Goal: Information Seeking & Learning: Find specific fact

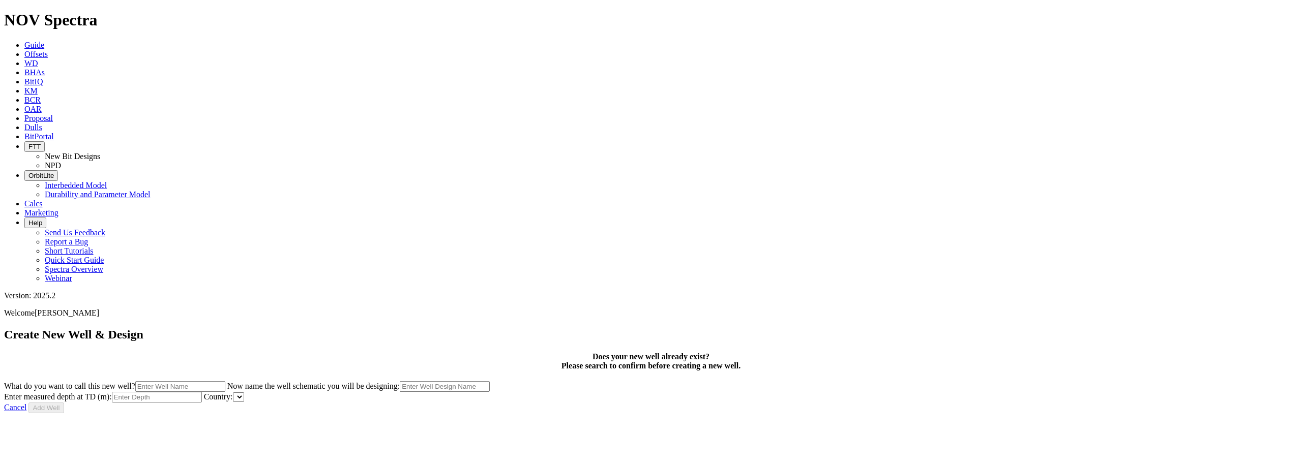
click at [187, 414] on div at bounding box center [651, 414] width 1294 height 0
click at [54, 132] on span "BitPortal" at bounding box center [39, 136] width 30 height 9
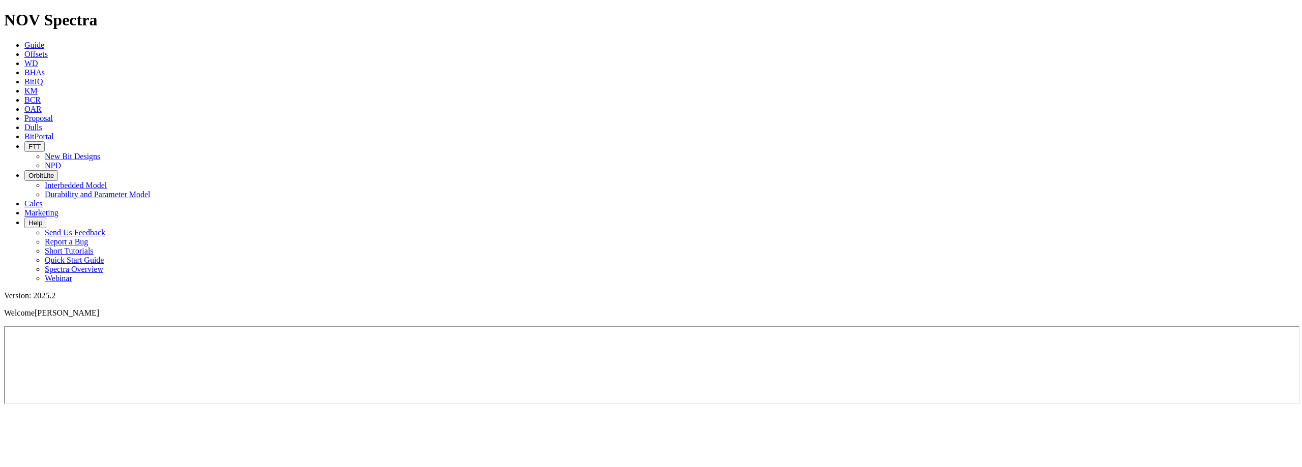
click at [44, 41] on span "Guide" at bounding box center [34, 45] width 20 height 9
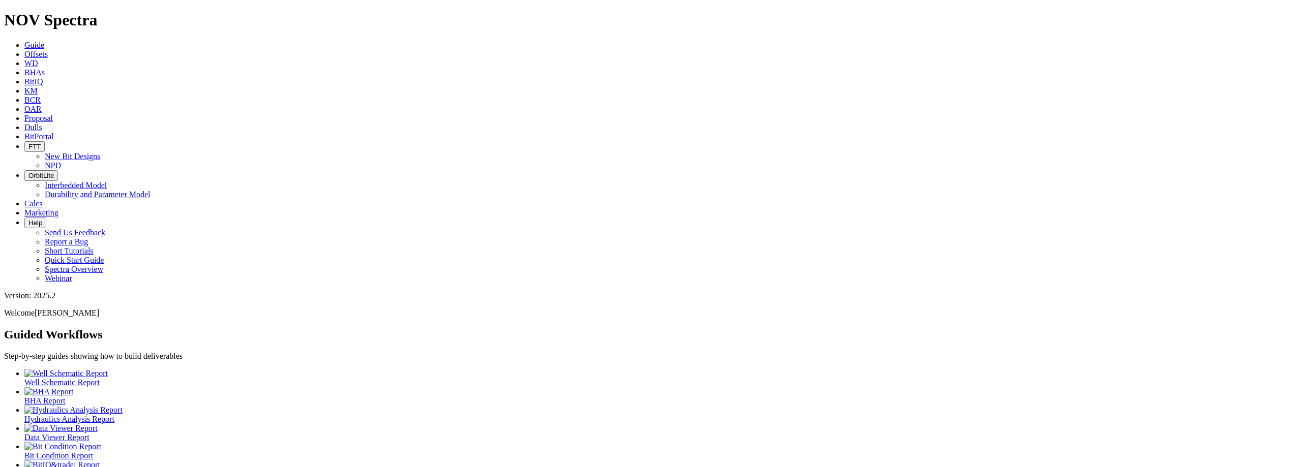
scroll to position [23, 0]
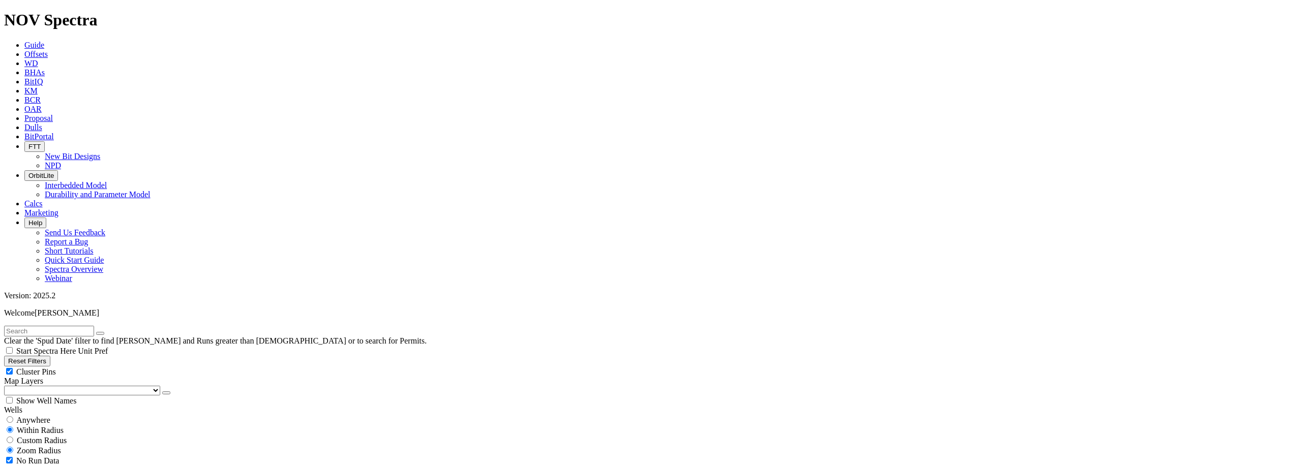
scroll to position [51, 0]
type input "01/01/2022"
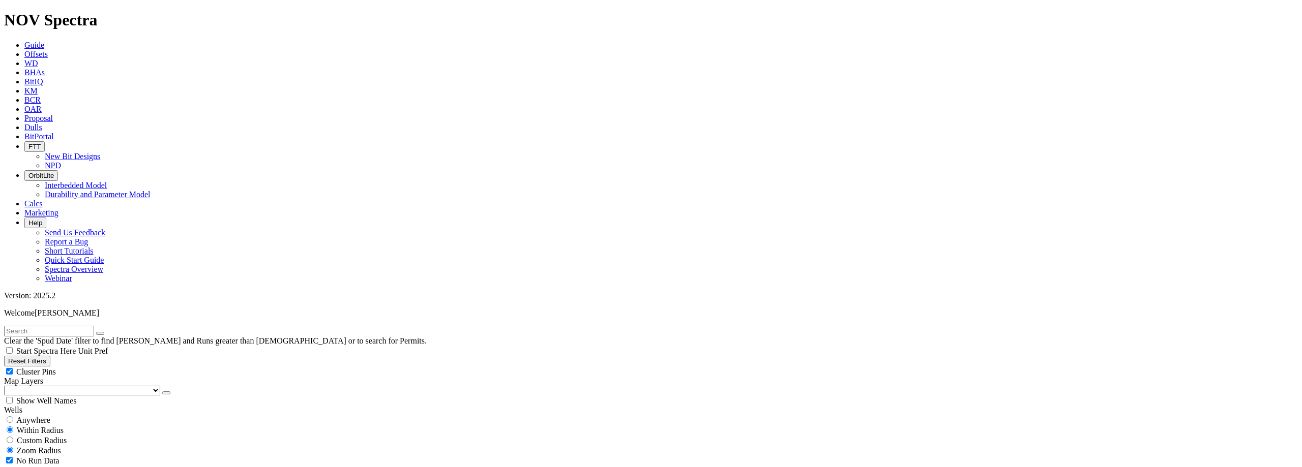
select select "0.4445"
checkbox input "false"
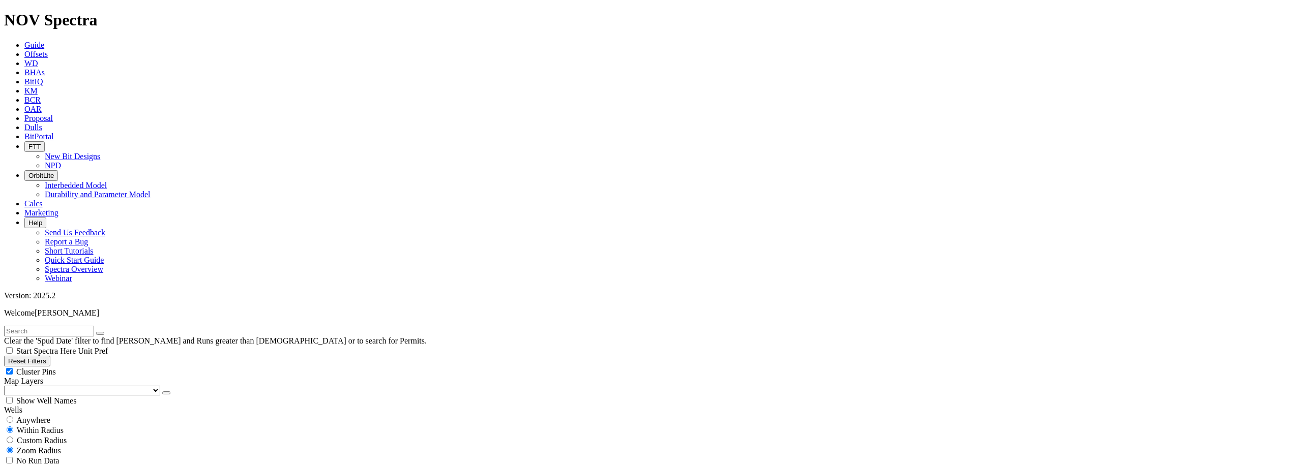
select select "? number:0.4445 ?"
type input "1"
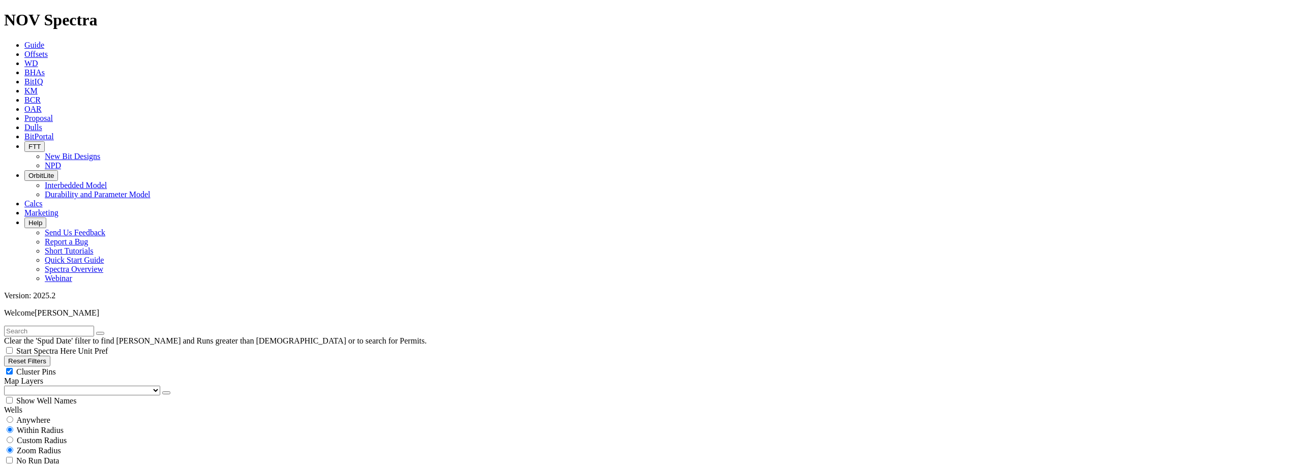
type input "1000"
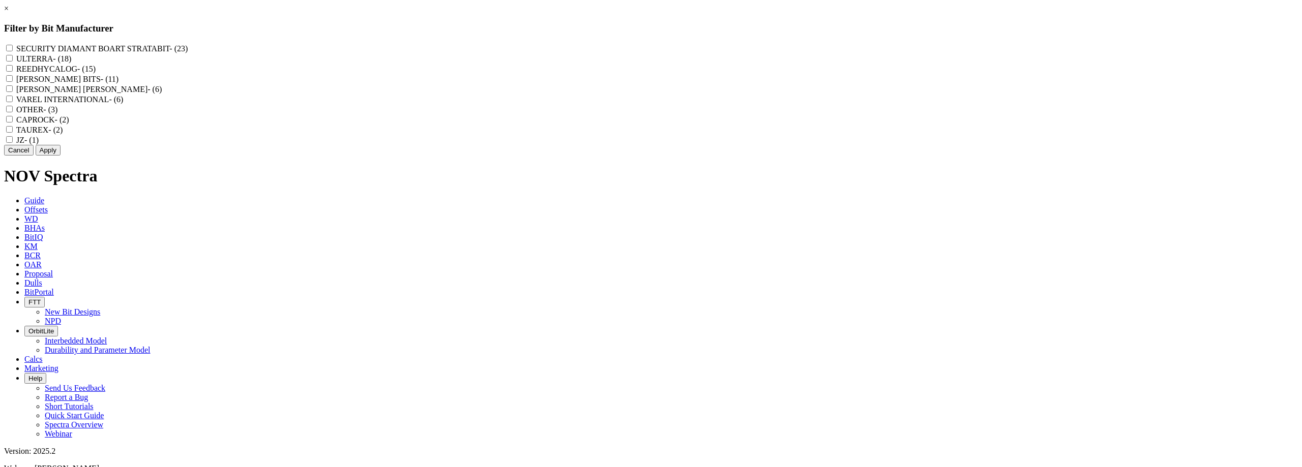
click at [590, 74] on div "REEDHYCALOG - (15)" at bounding box center [651, 69] width 1294 height 10
click at [13, 72] on input "REEDHYCALOG - (15)" at bounding box center [9, 68] width 7 height 7
checkbox input "true"
click at [61, 156] on button "Apply" at bounding box center [48, 150] width 25 height 11
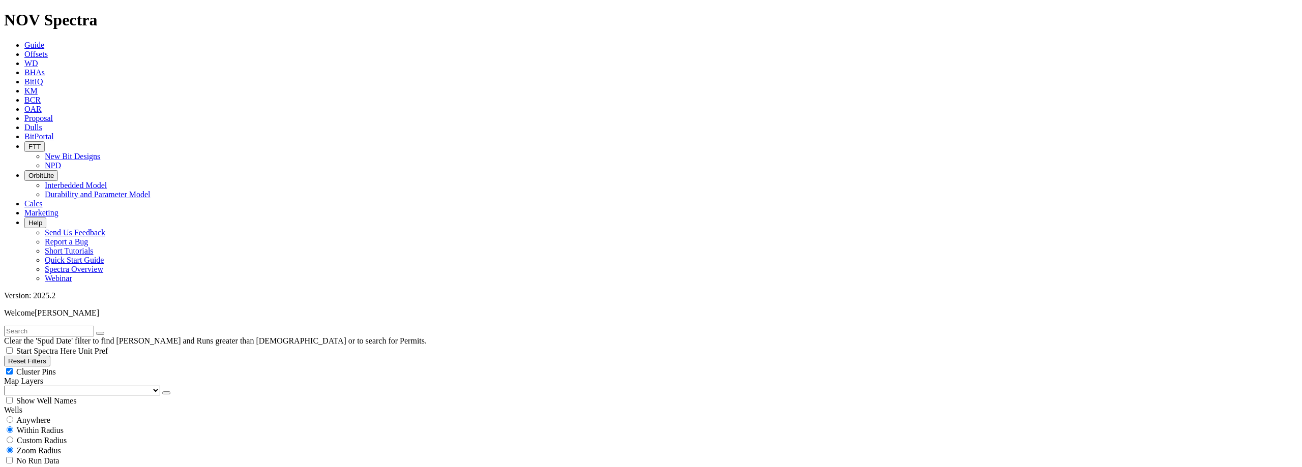
scroll to position [305, 0]
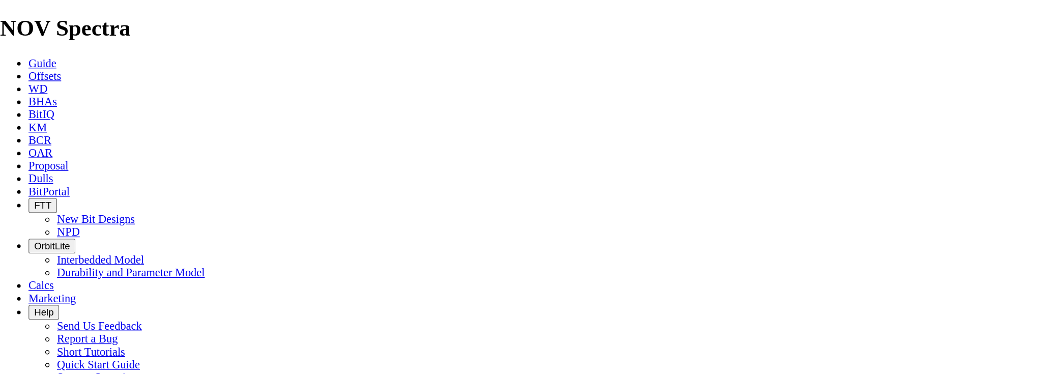
scroll to position [1727, 0]
drag, startPoint x: 333, startPoint y: 97, endPoint x: 305, endPoint y: 99, distance: 28.0
copy td "RYAN ISLAND 4H"
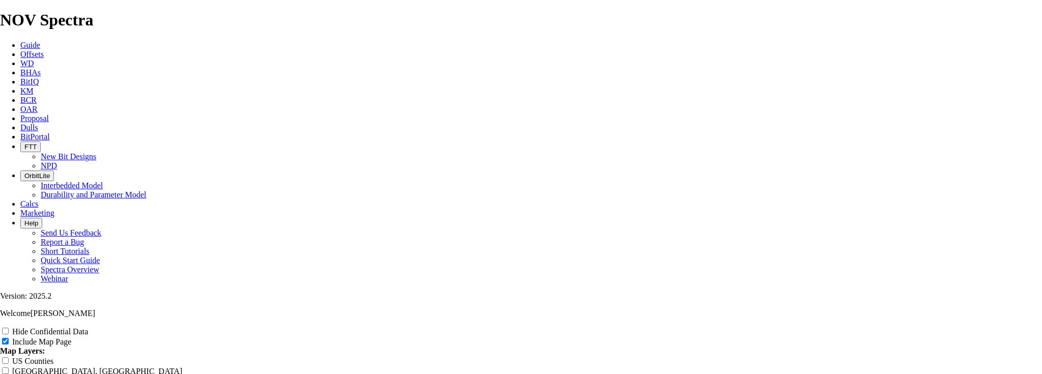
drag, startPoint x: 488, startPoint y: 125, endPoint x: 452, endPoint y: 118, distance: 36.7
copy td "GRAYLING 14 FEDERAL COM 603H"
click at [44, 50] on span "Offsets" at bounding box center [31, 54] width 23 height 9
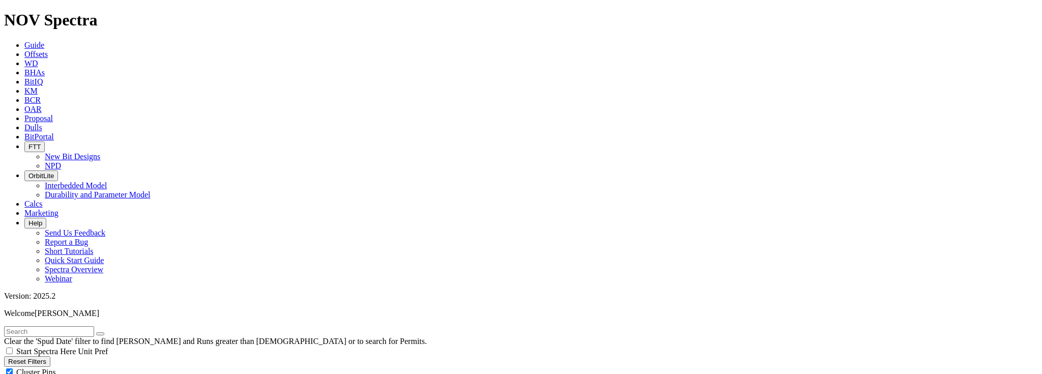
click at [72, 326] on input "text" at bounding box center [49, 331] width 90 height 11
type input "ryan island"
radio input "true"
radio input "false"
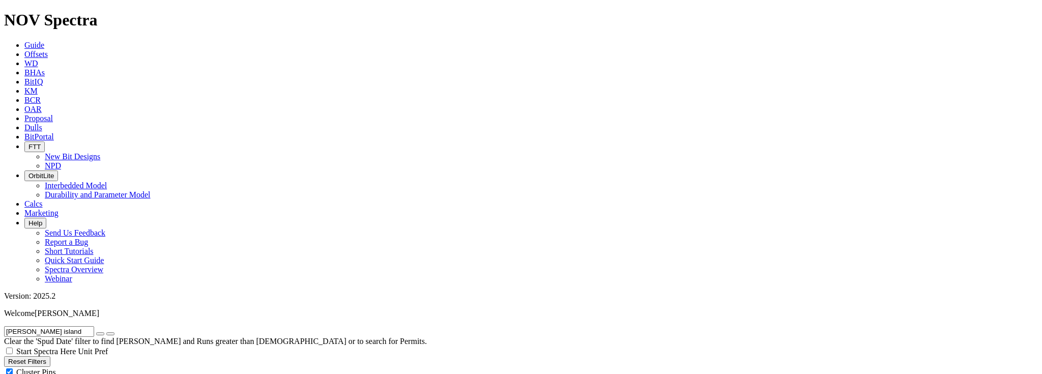
scroll to position [81, 0]
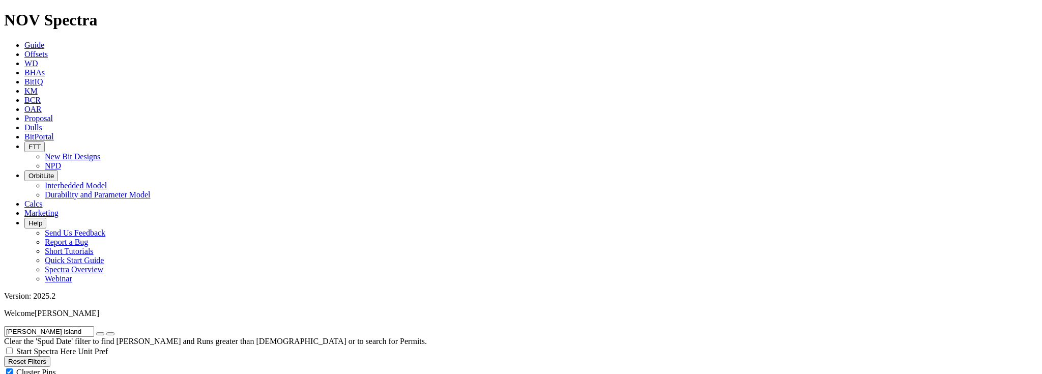
radio input "false"
radio input "true"
drag, startPoint x: 876, startPoint y: 167, endPoint x: 1010, endPoint y: 271, distance: 169.4
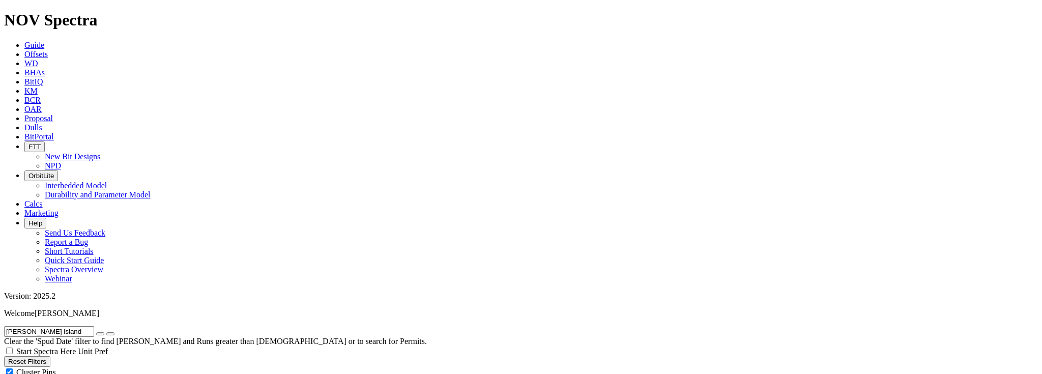
checkbox input "false"
drag, startPoint x: 53, startPoint y: 44, endPoint x: 3, endPoint y: 49, distance: 50.6
click at [4, 326] on form "ryan island" at bounding box center [521, 331] width 1034 height 11
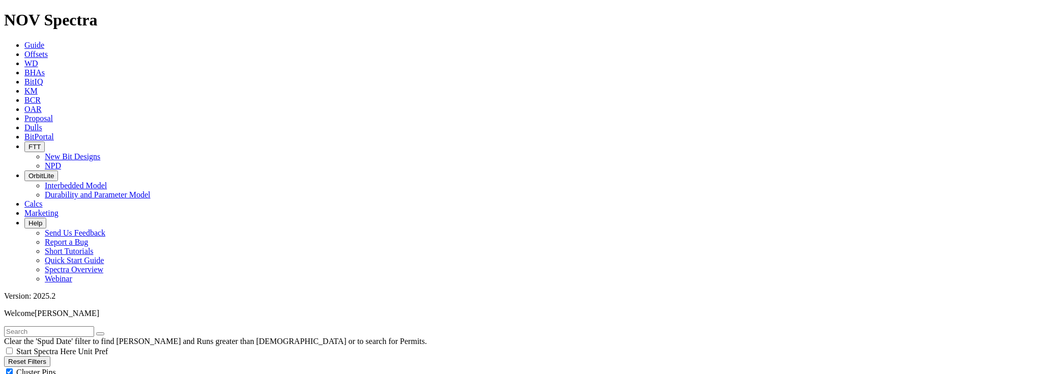
scroll to position [732, 0]
drag, startPoint x: 936, startPoint y: 228, endPoint x: 1011, endPoint y: 230, distance: 75.3
copy span "JO ANN ESSE UNIT K 3"
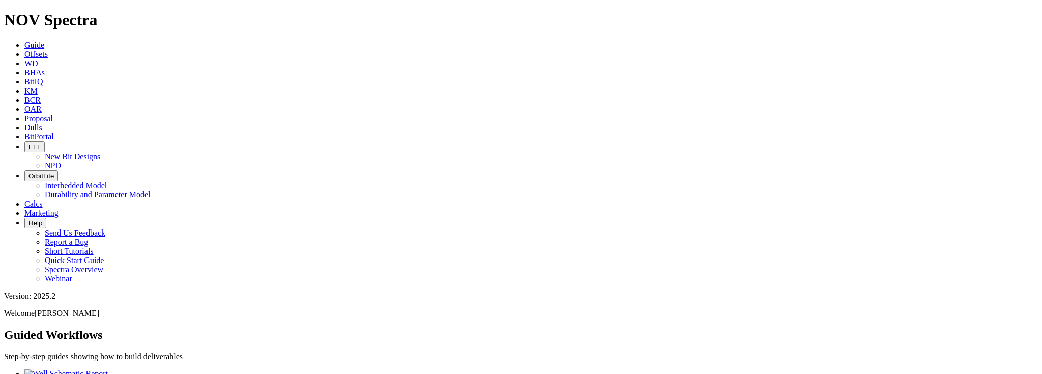
scroll to position [22, 0]
